Goal: Information Seeking & Learning: Learn about a topic

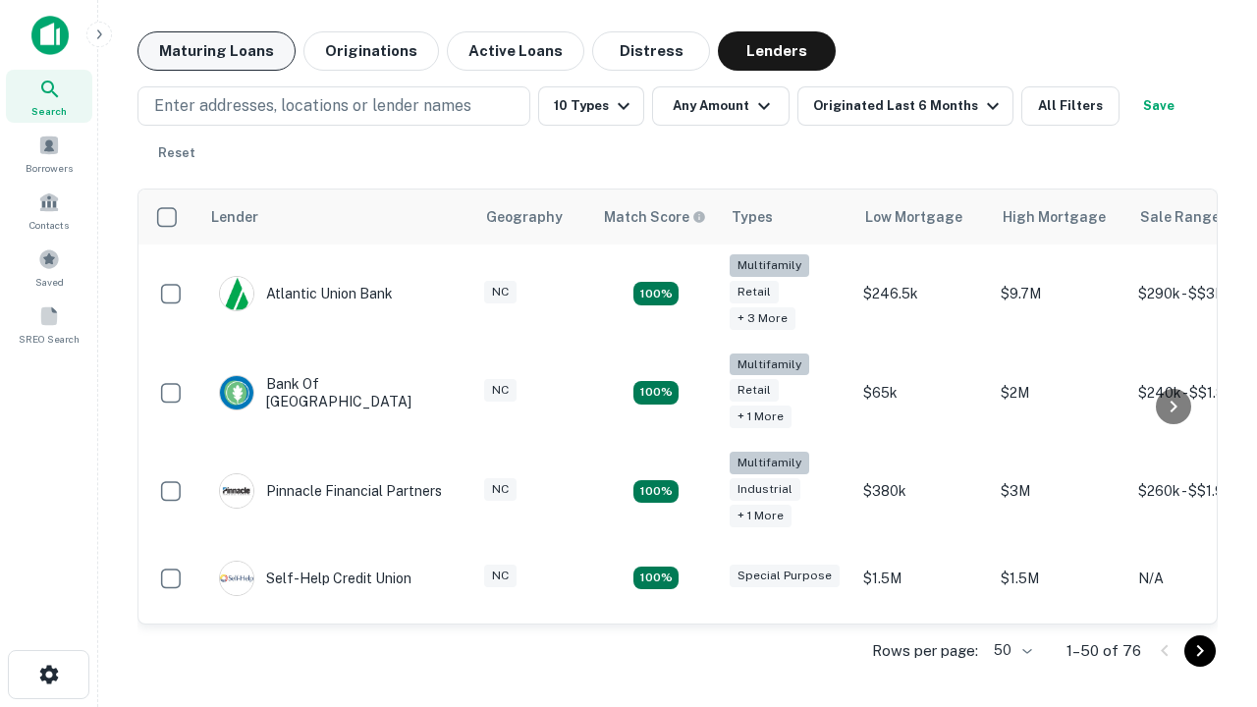
click at [216, 51] on button "Maturing Loans" at bounding box center [216, 50] width 158 height 39
